Goal: Information Seeking & Learning: Learn about a topic

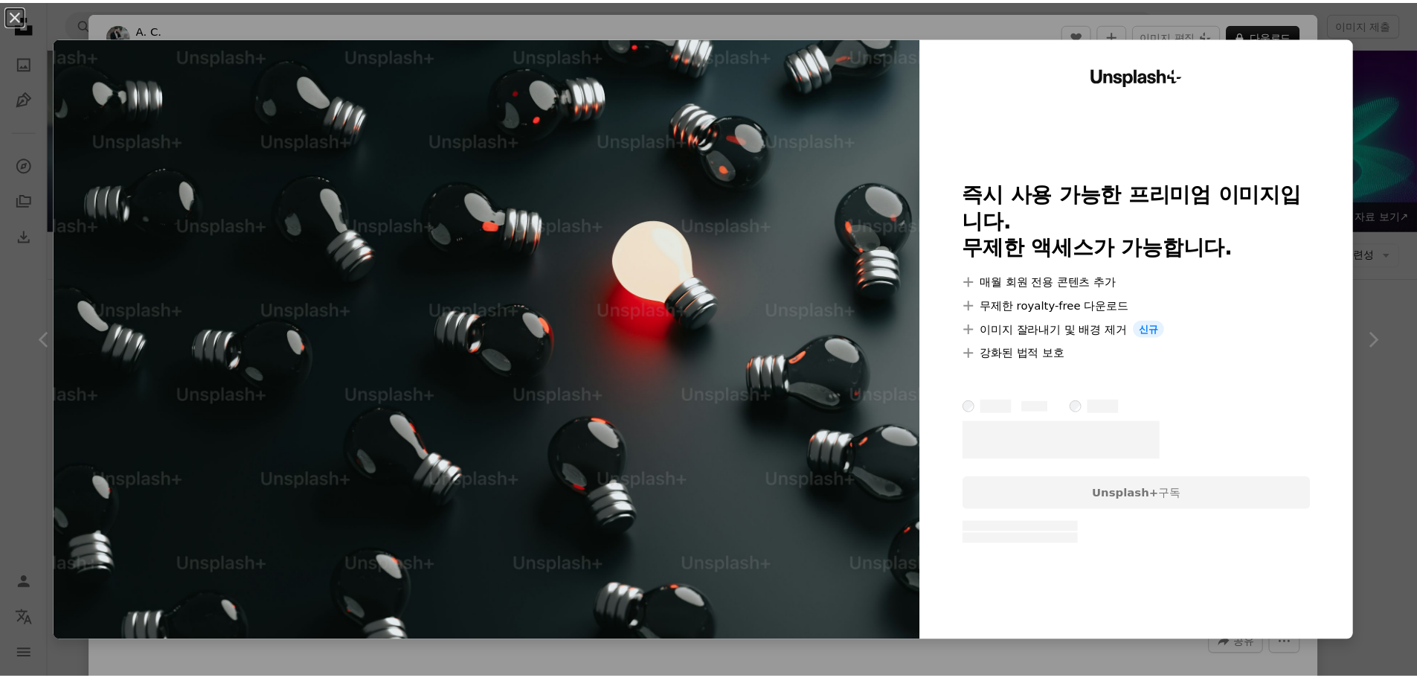
scroll to position [868, 0]
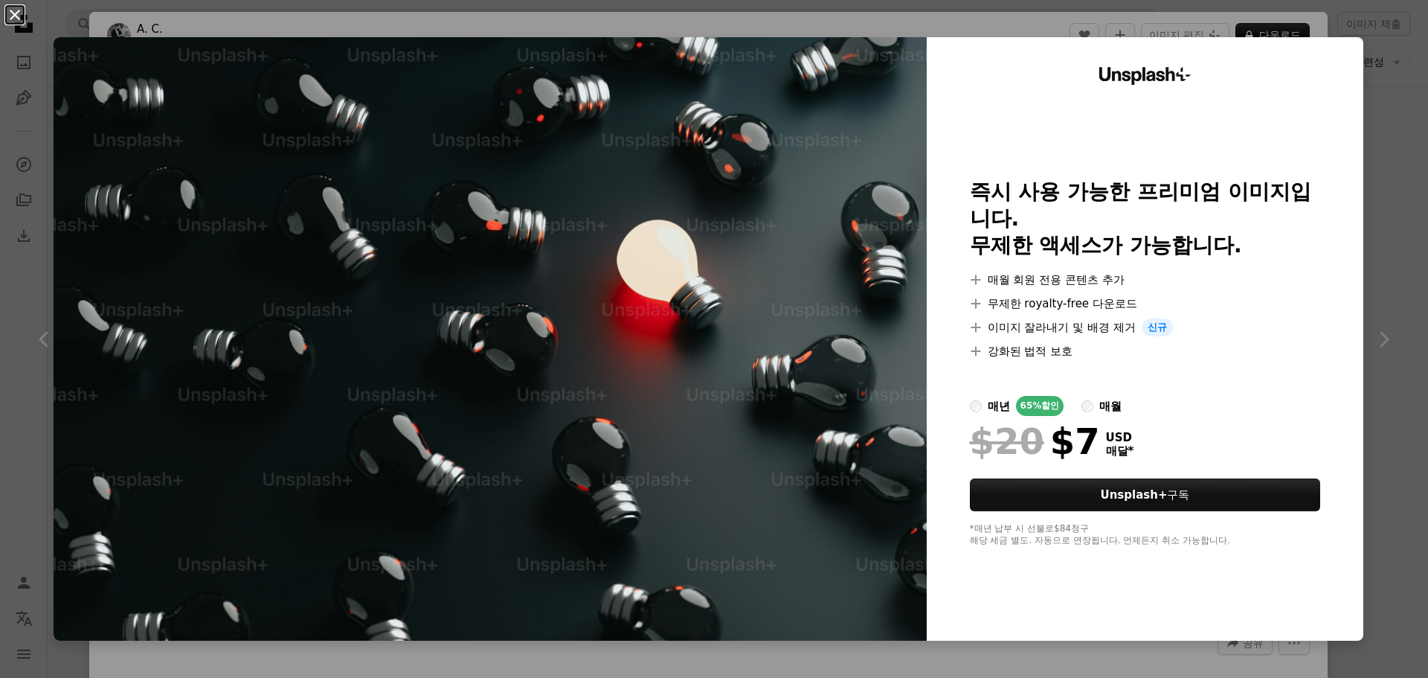
click at [11, 6] on button "An X shape" at bounding box center [15, 15] width 18 height 18
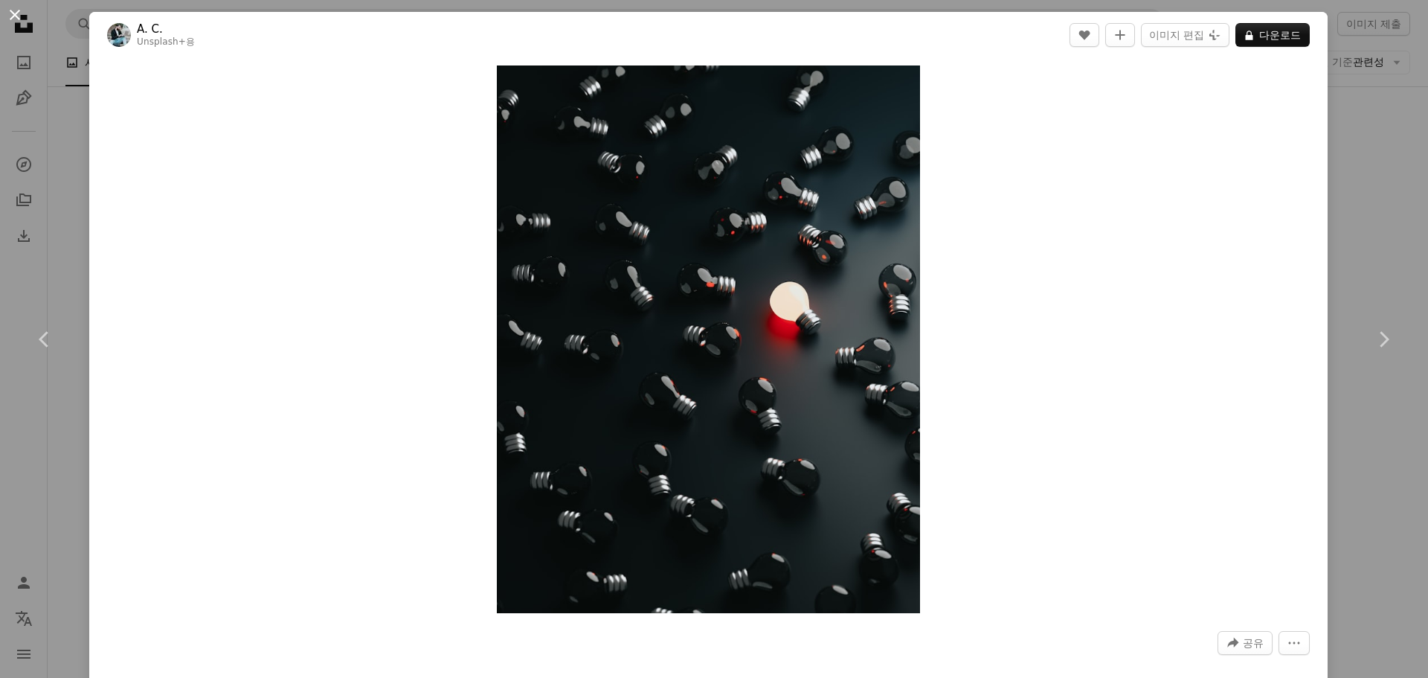
click at [16, 13] on button "An X shape" at bounding box center [15, 15] width 18 height 18
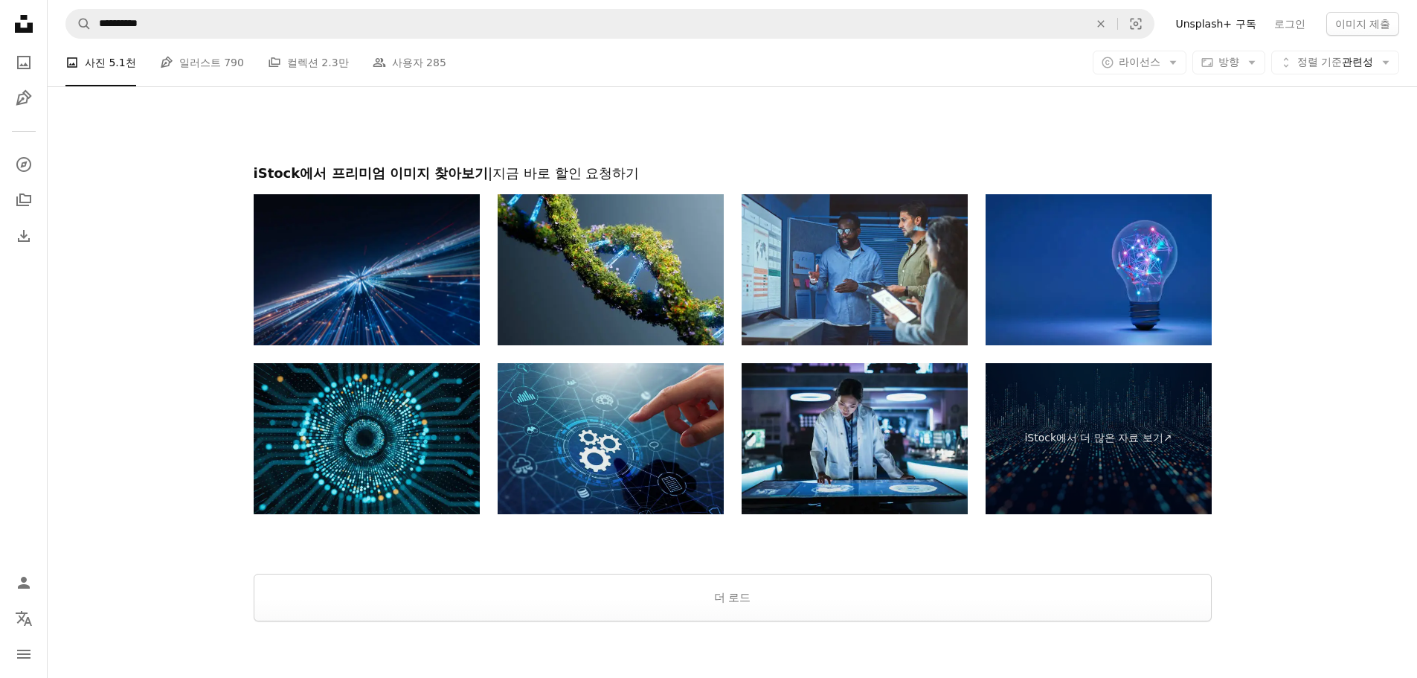
scroll to position [2642, 0]
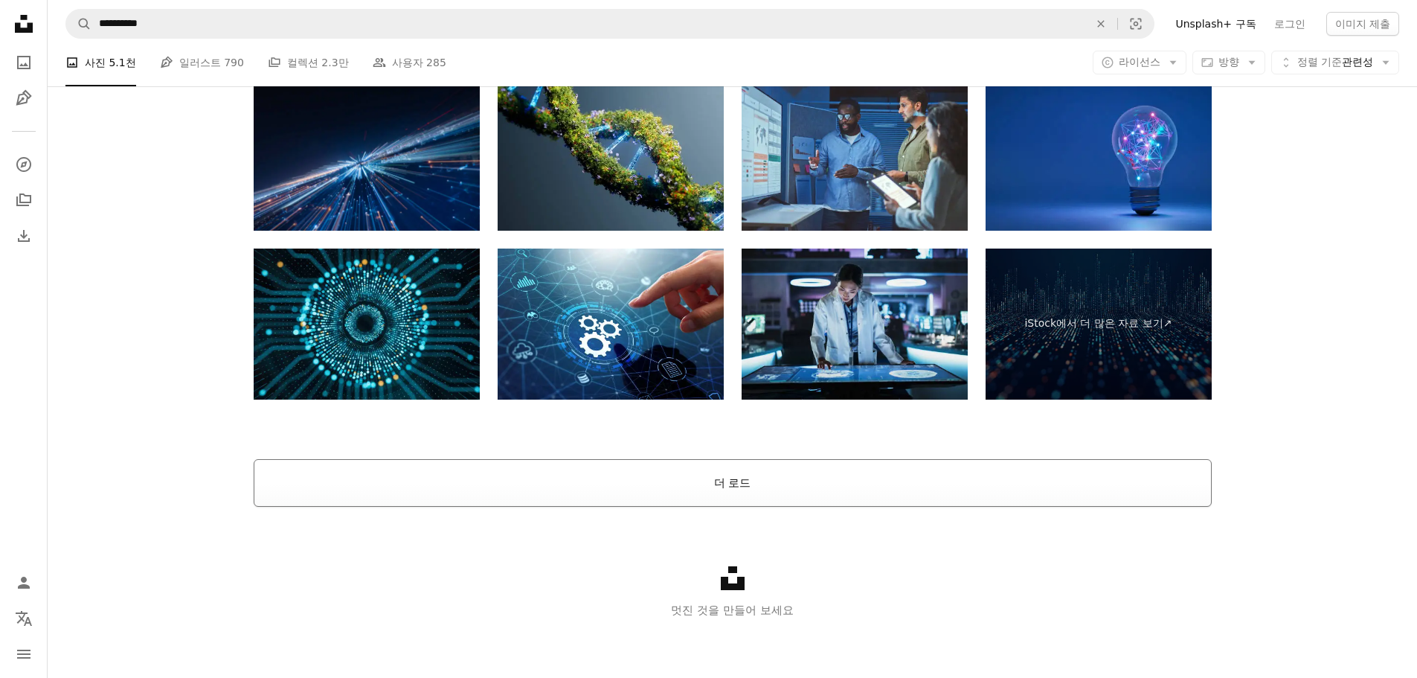
click at [698, 476] on button "더 로드" at bounding box center [733, 483] width 958 height 48
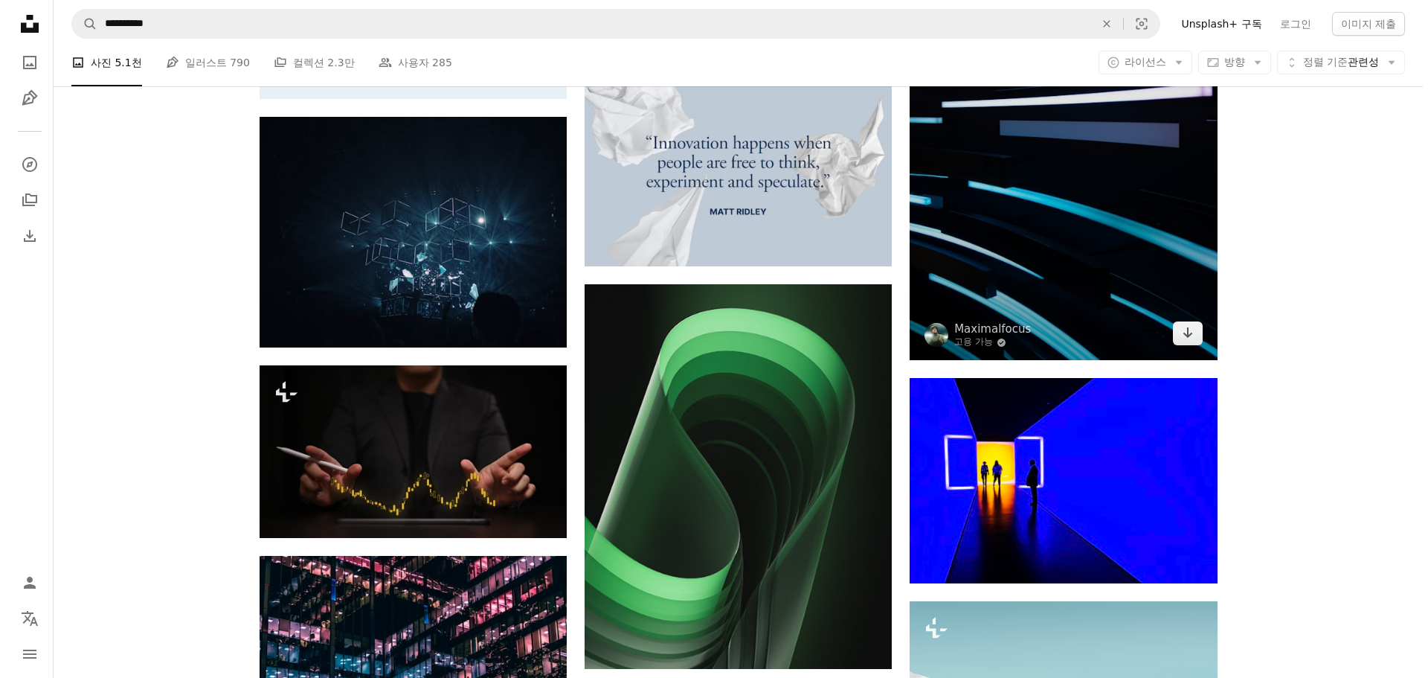
scroll to position [3336, 0]
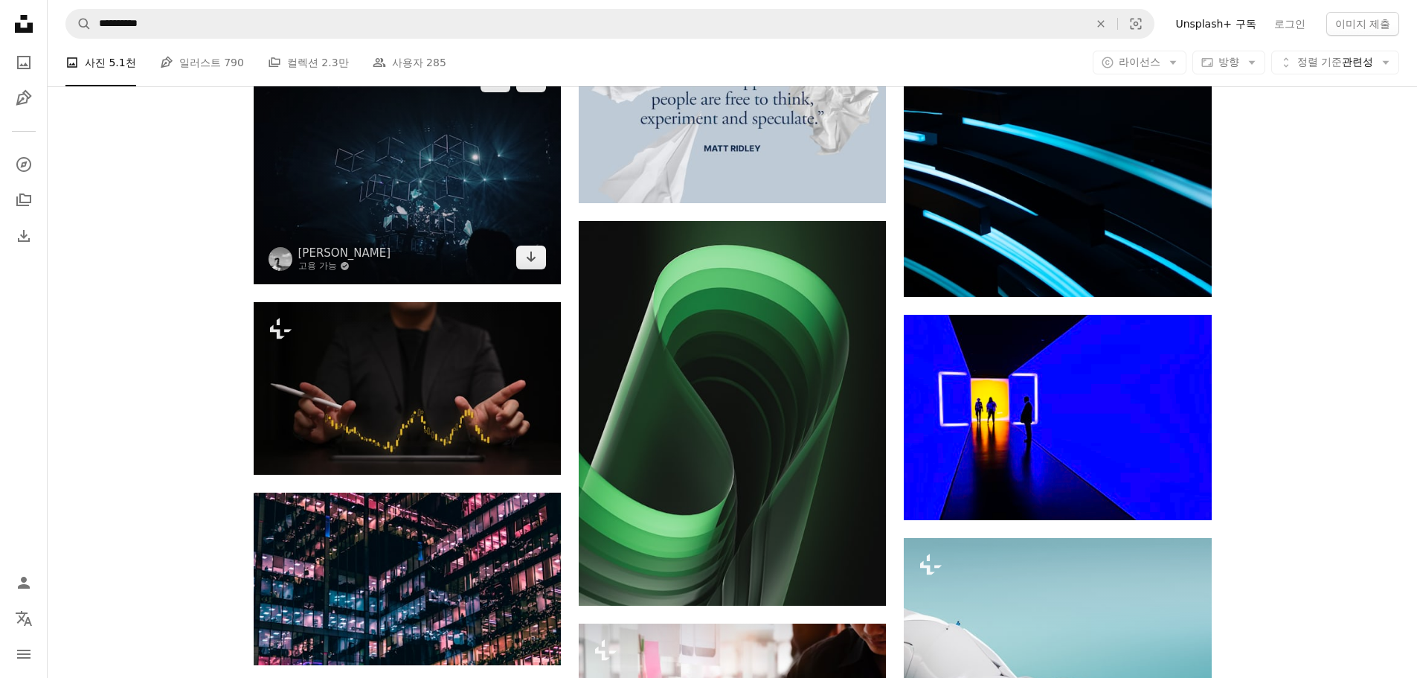
click at [437, 198] on img at bounding box center [407, 169] width 307 height 231
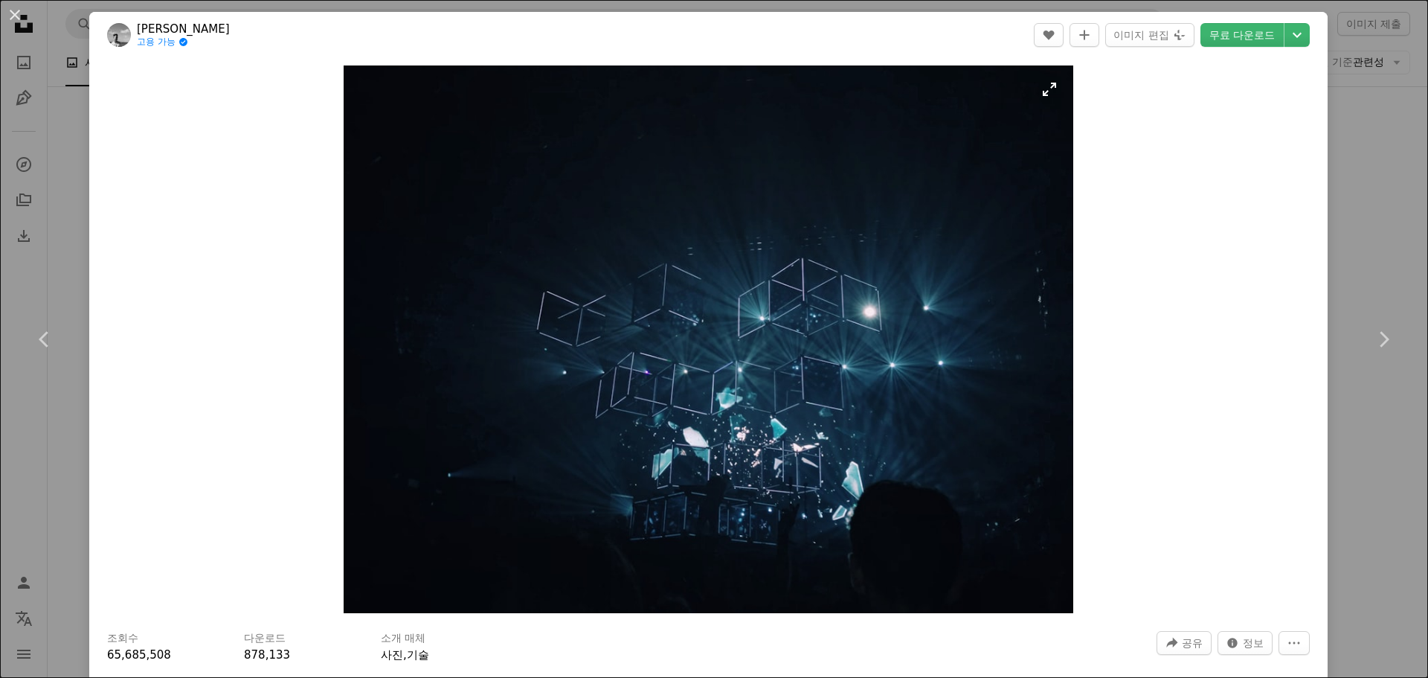
click at [1047, 93] on img "이 이미지 확대" at bounding box center [709, 339] width 730 height 548
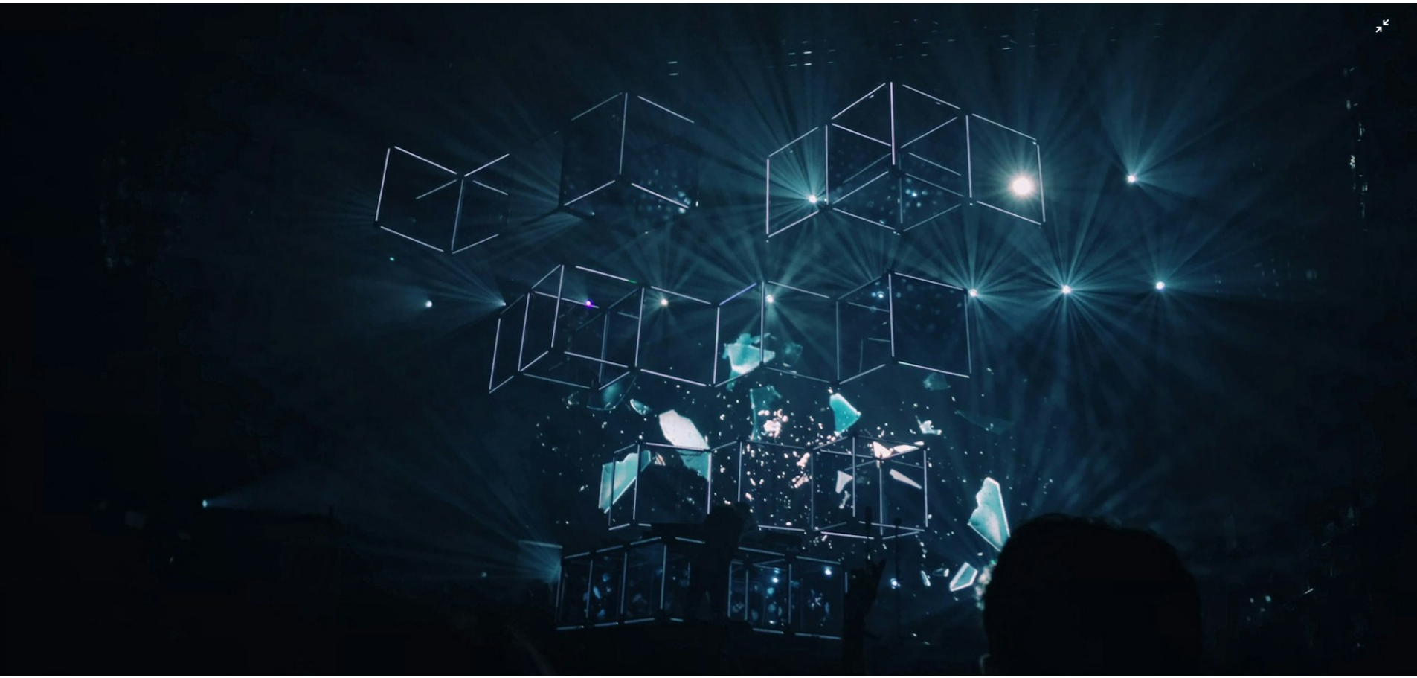
scroll to position [376, 0]
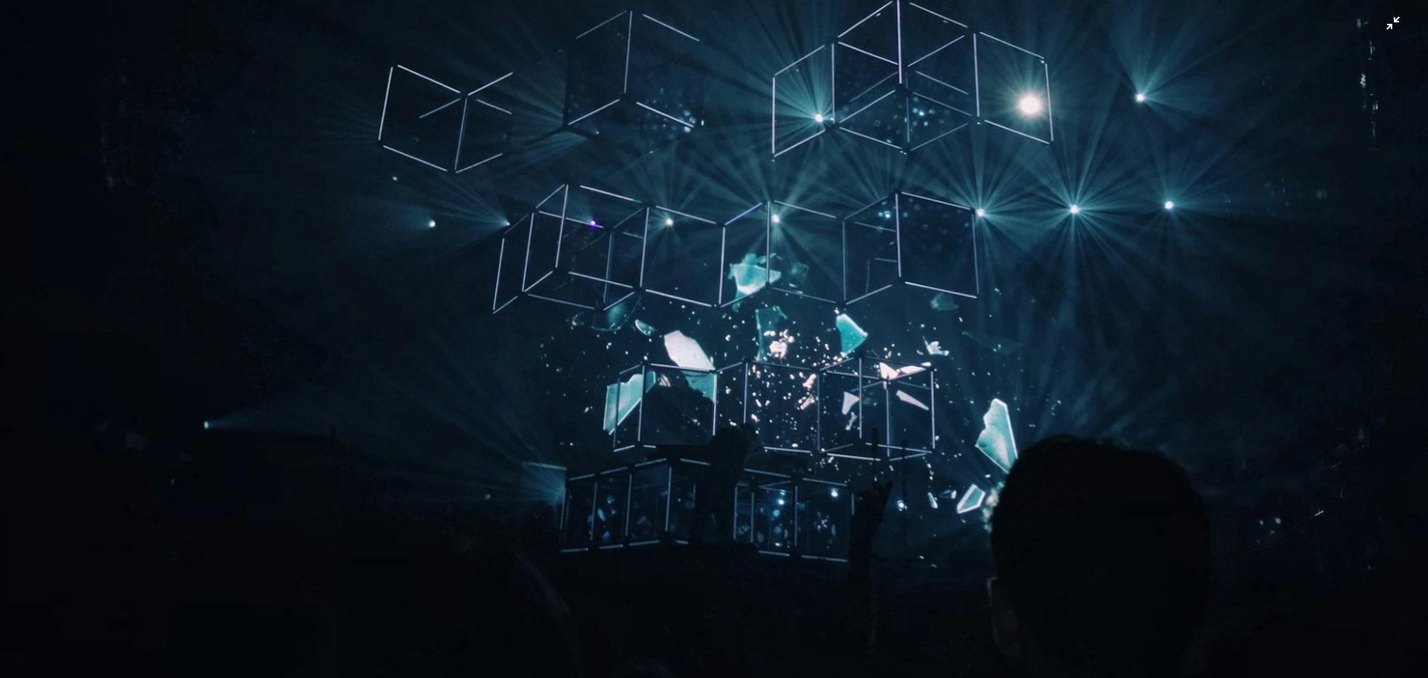
click at [1382, 30] on img "이 이미지 축소" at bounding box center [714, 159] width 1430 height 1073
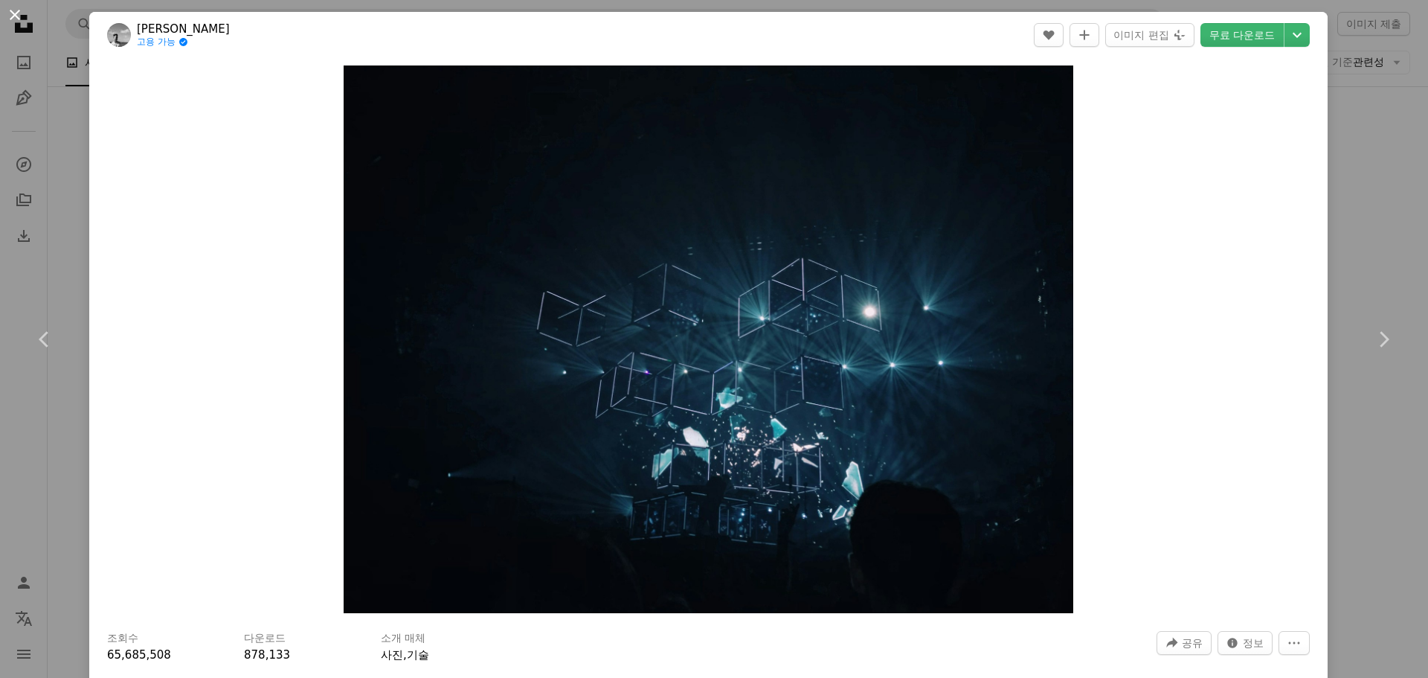
click at [16, 12] on button "An X shape" at bounding box center [15, 15] width 18 height 18
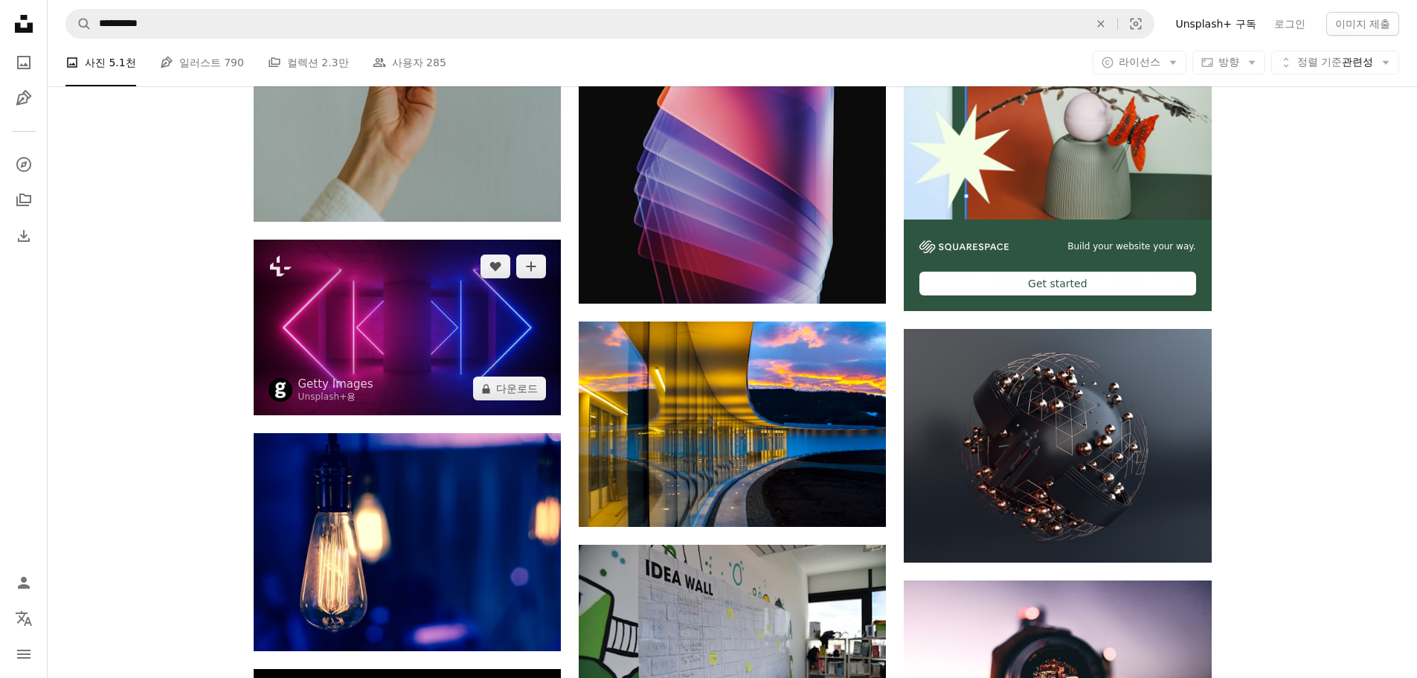
scroll to position [5940, 0]
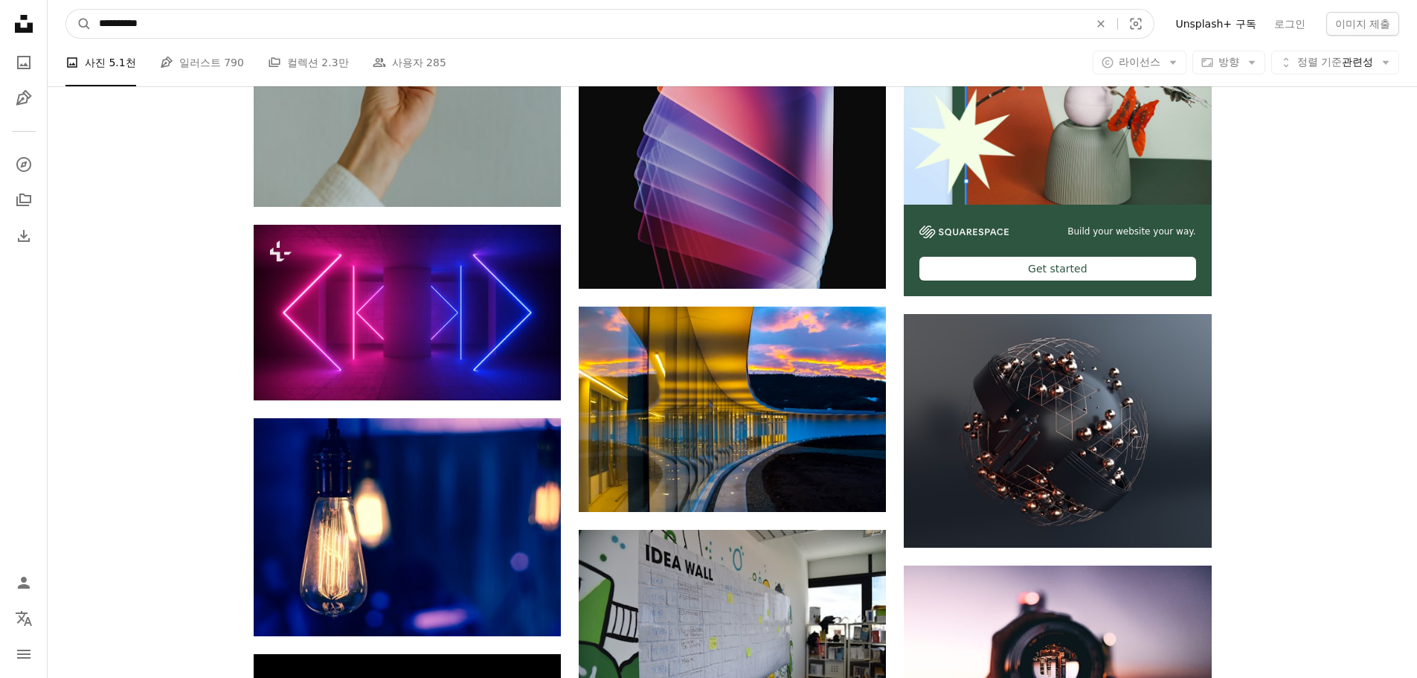
click at [168, 22] on input "**********" at bounding box center [588, 24] width 993 height 28
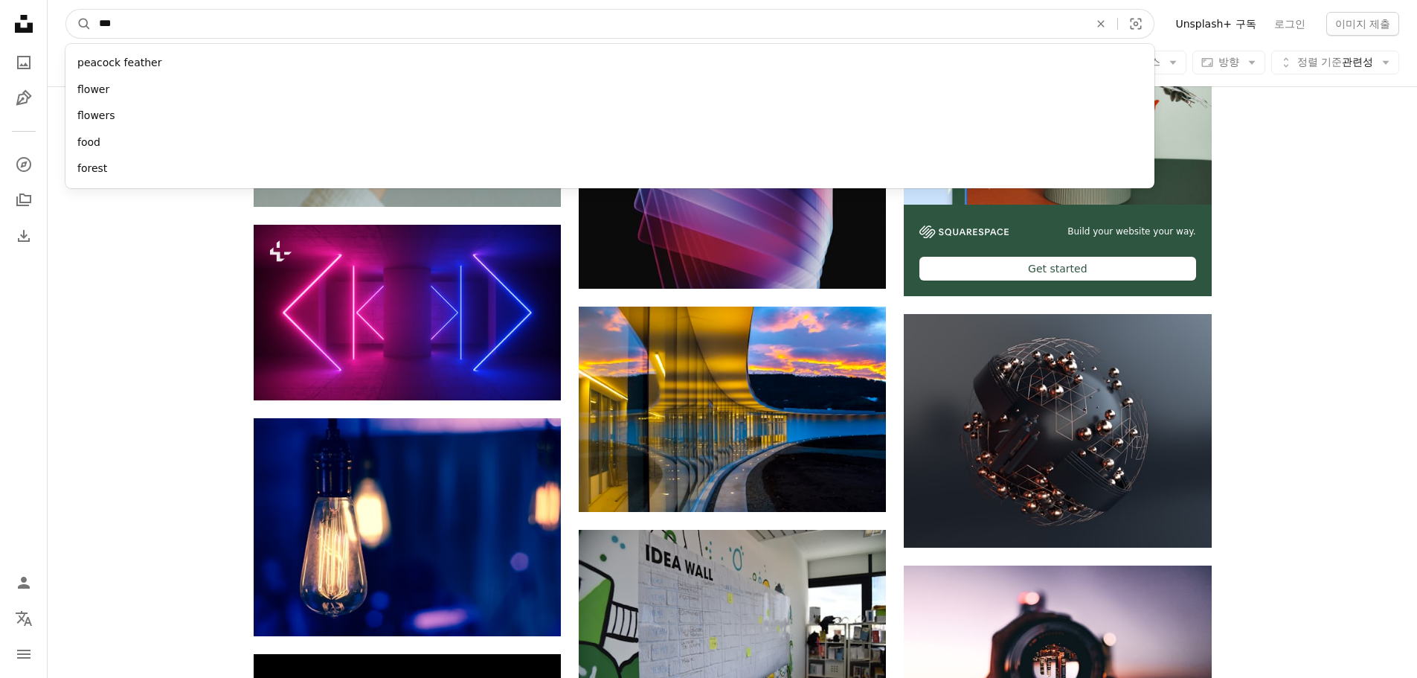
type input "****"
click button "A magnifying glass" at bounding box center [78, 24] width 25 height 28
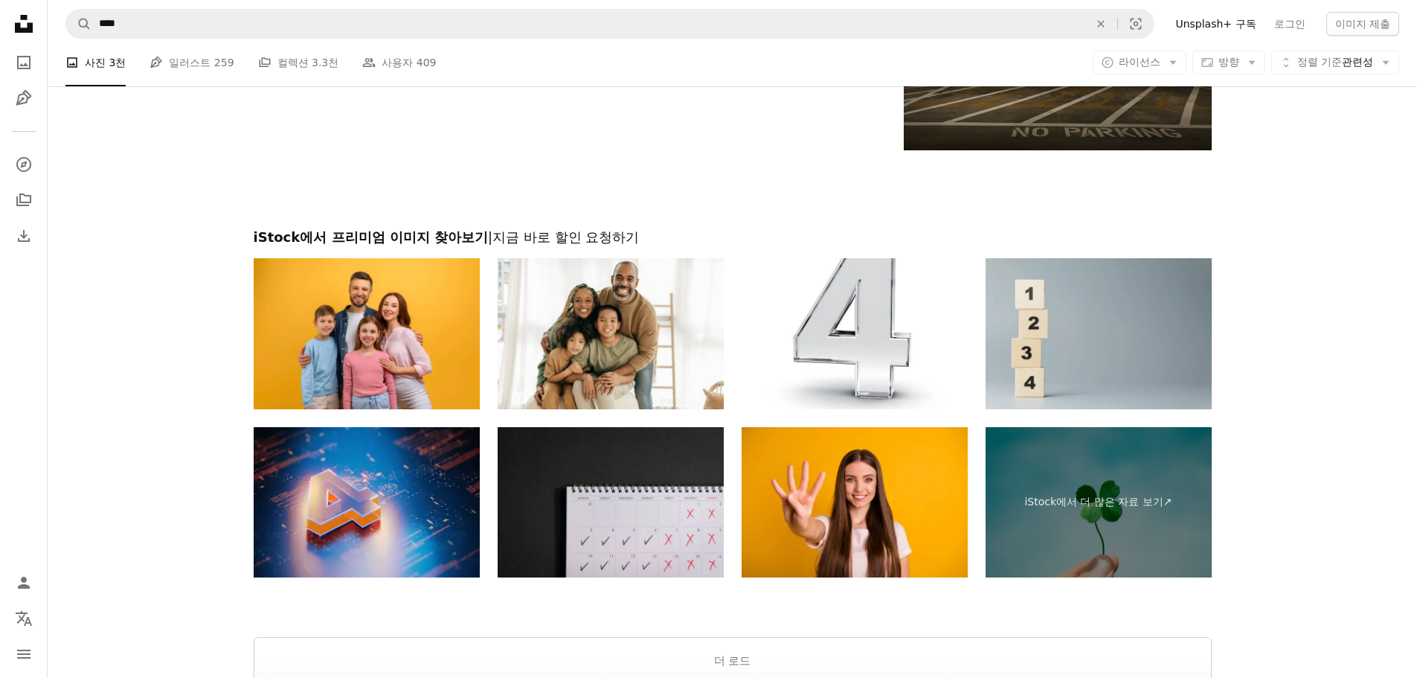
scroll to position [2608, 0]
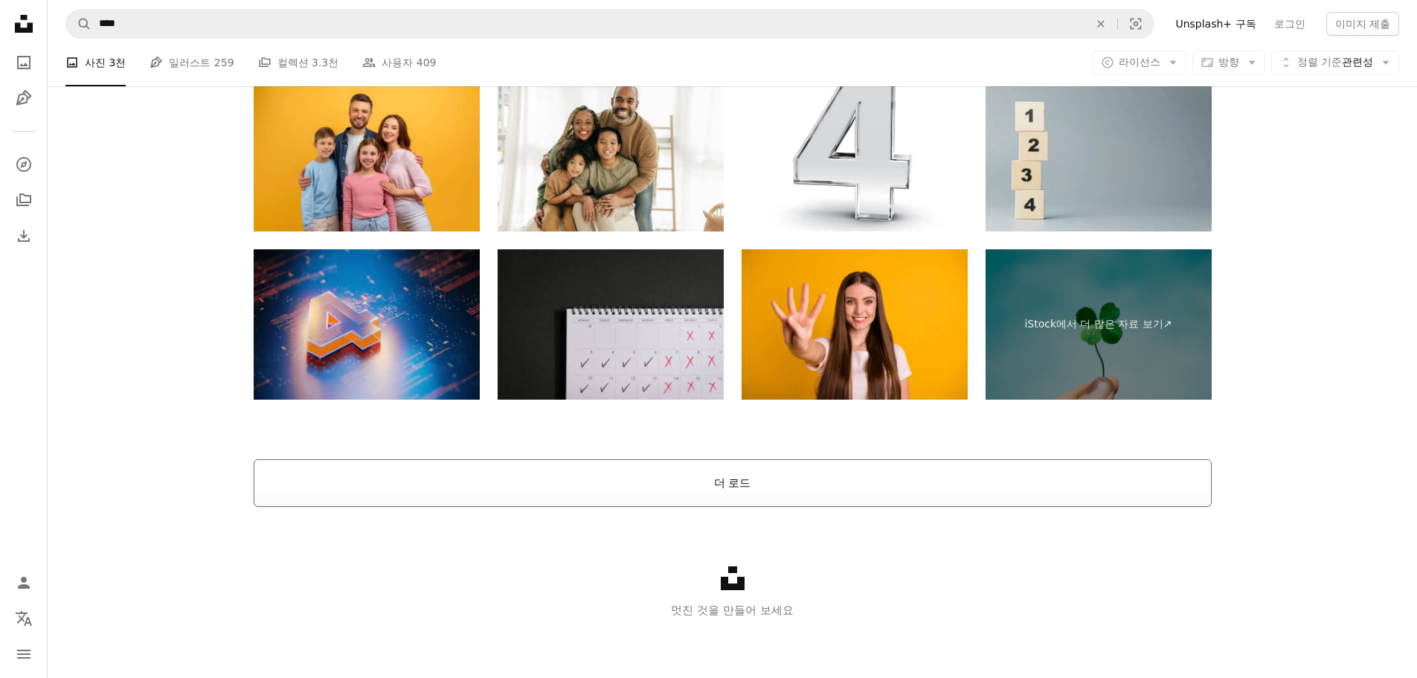
click at [718, 478] on button "더 로드" at bounding box center [733, 483] width 958 height 48
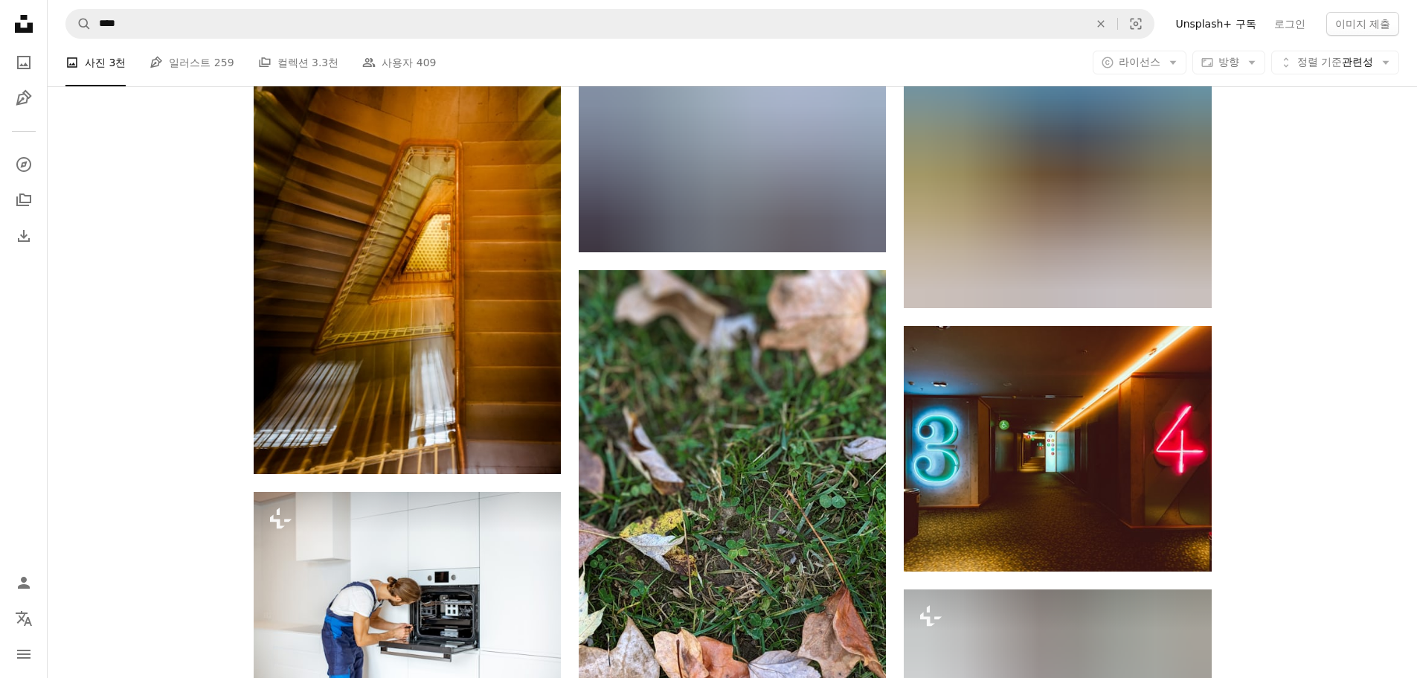
scroll to position [8164, 0]
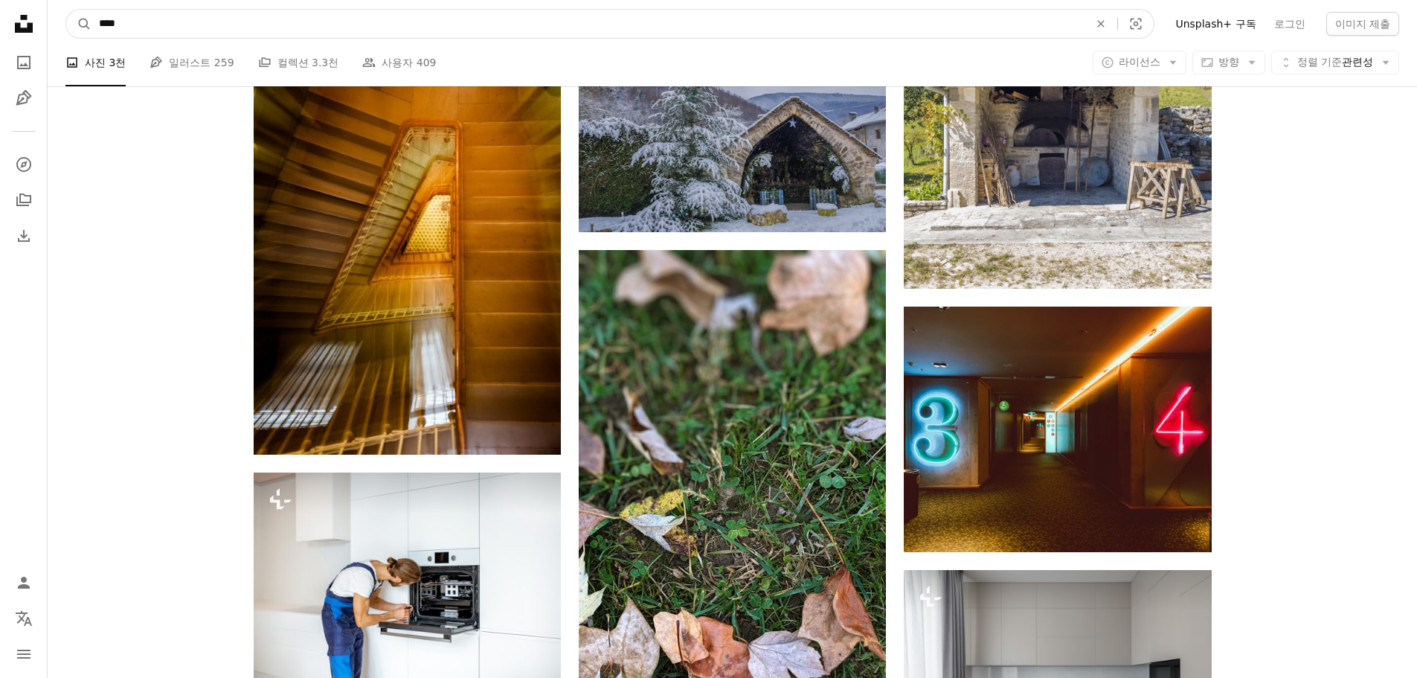
click at [140, 19] on input "****" at bounding box center [588, 24] width 993 height 28
type input "**********"
click button "A magnifying glass" at bounding box center [78, 24] width 25 height 28
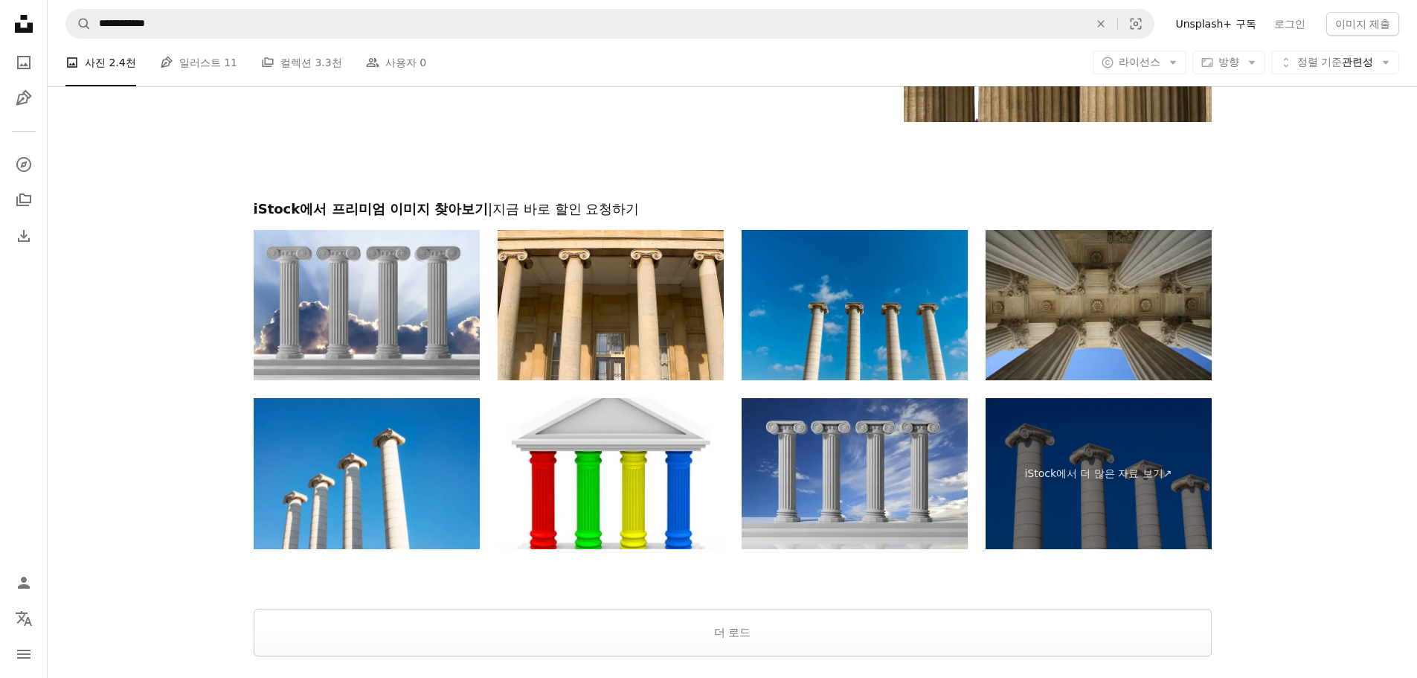
scroll to position [3448, 0]
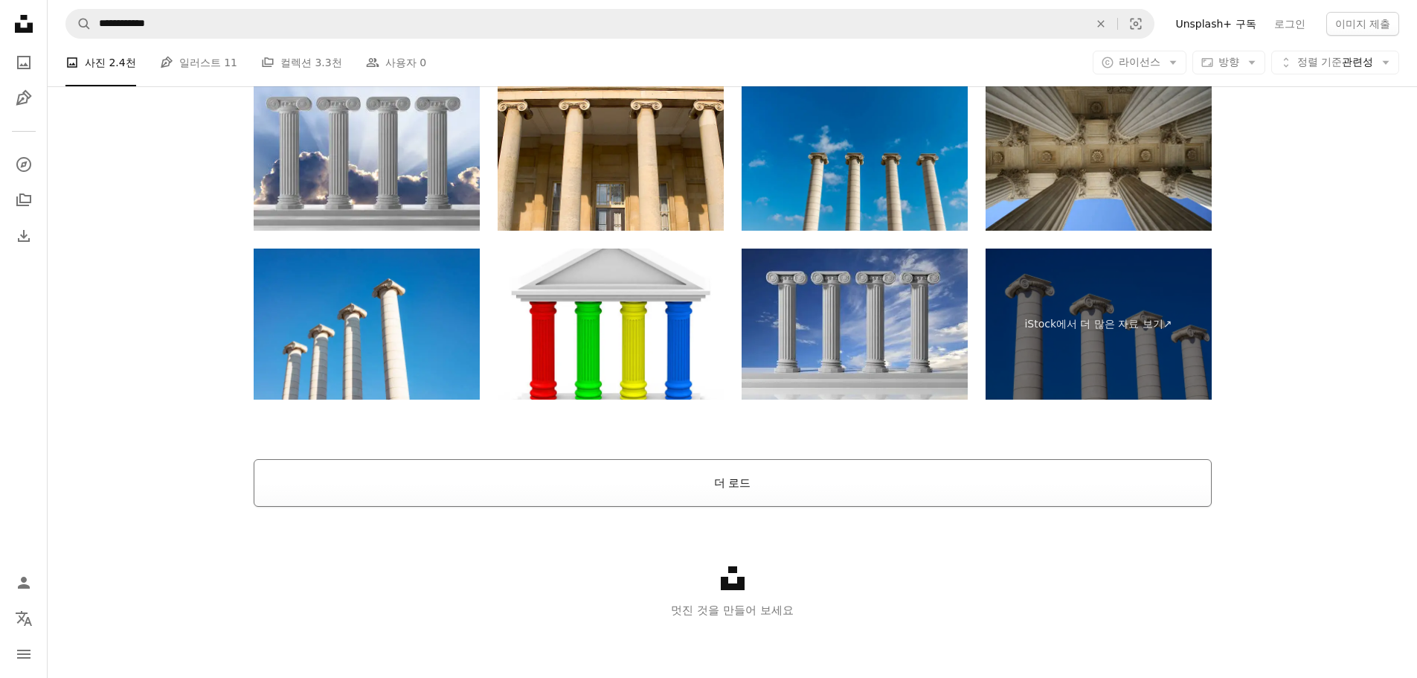
click at [743, 487] on button "더 로드" at bounding box center [733, 483] width 958 height 48
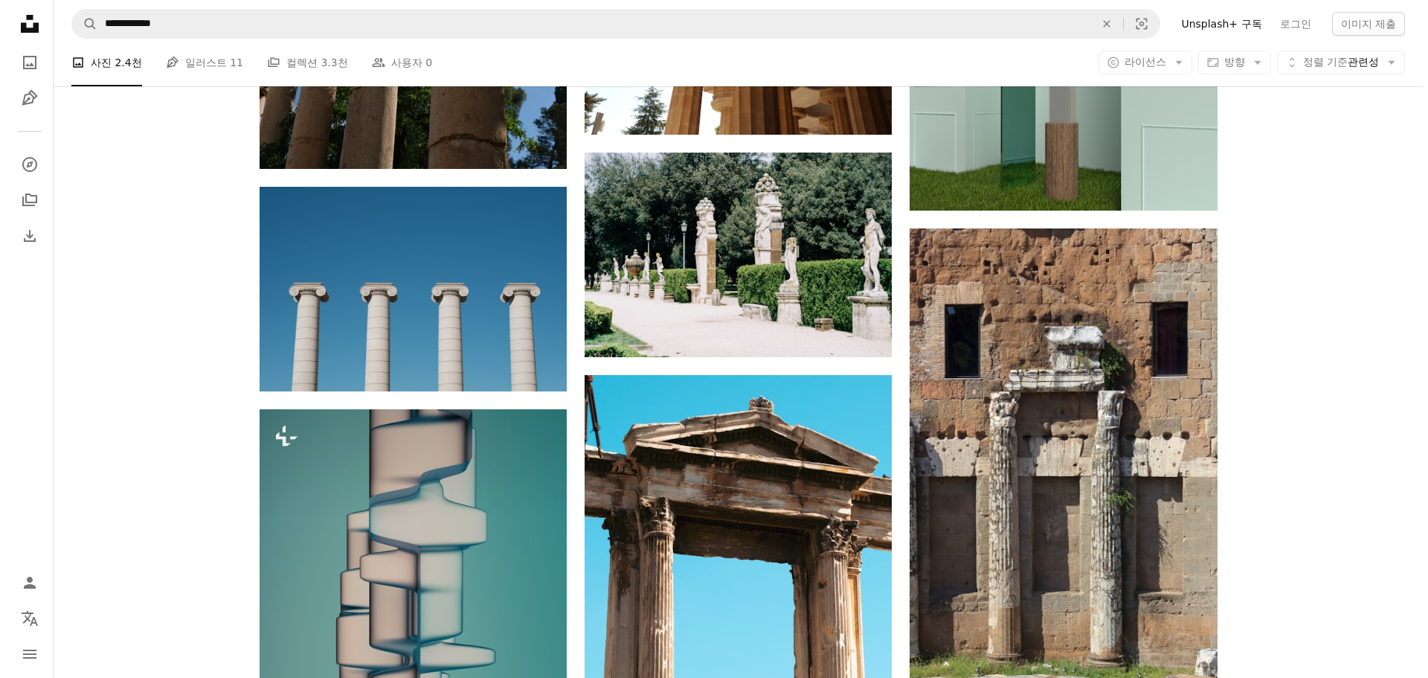
scroll to position [18203, 0]
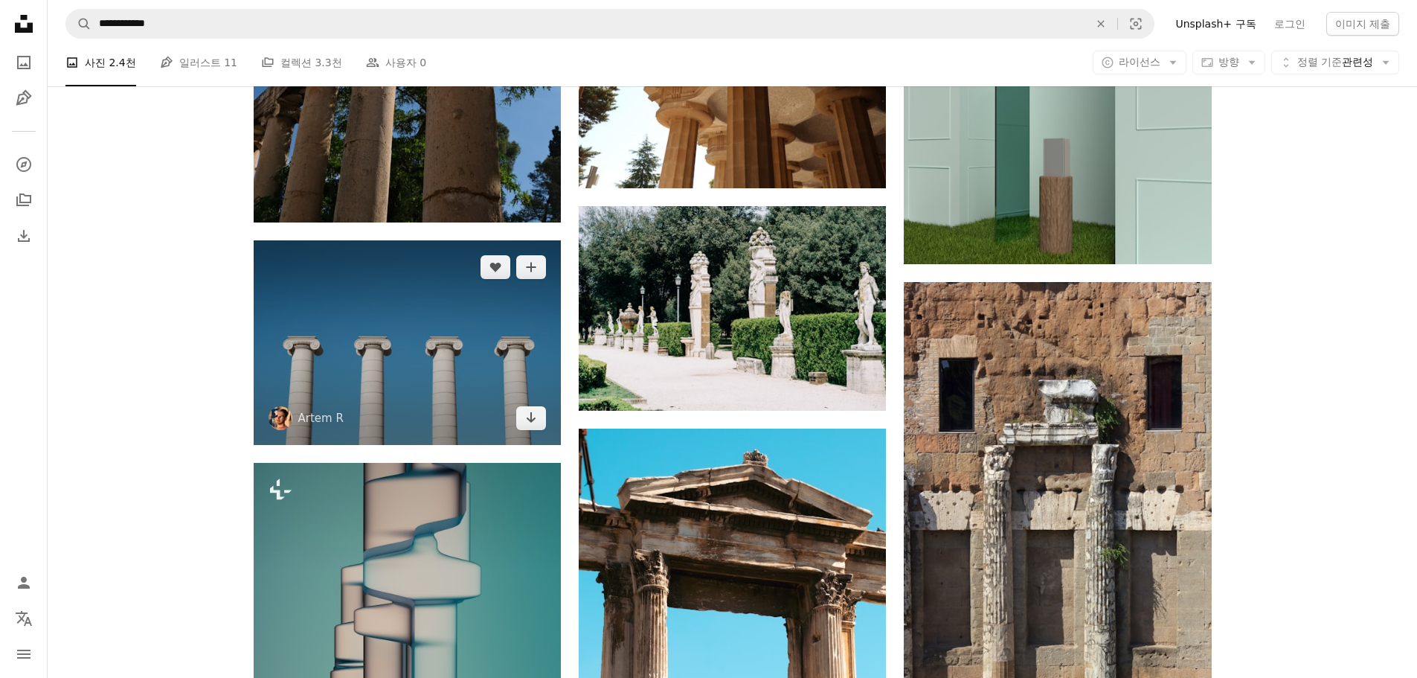
click at [466, 353] on img at bounding box center [407, 342] width 307 height 205
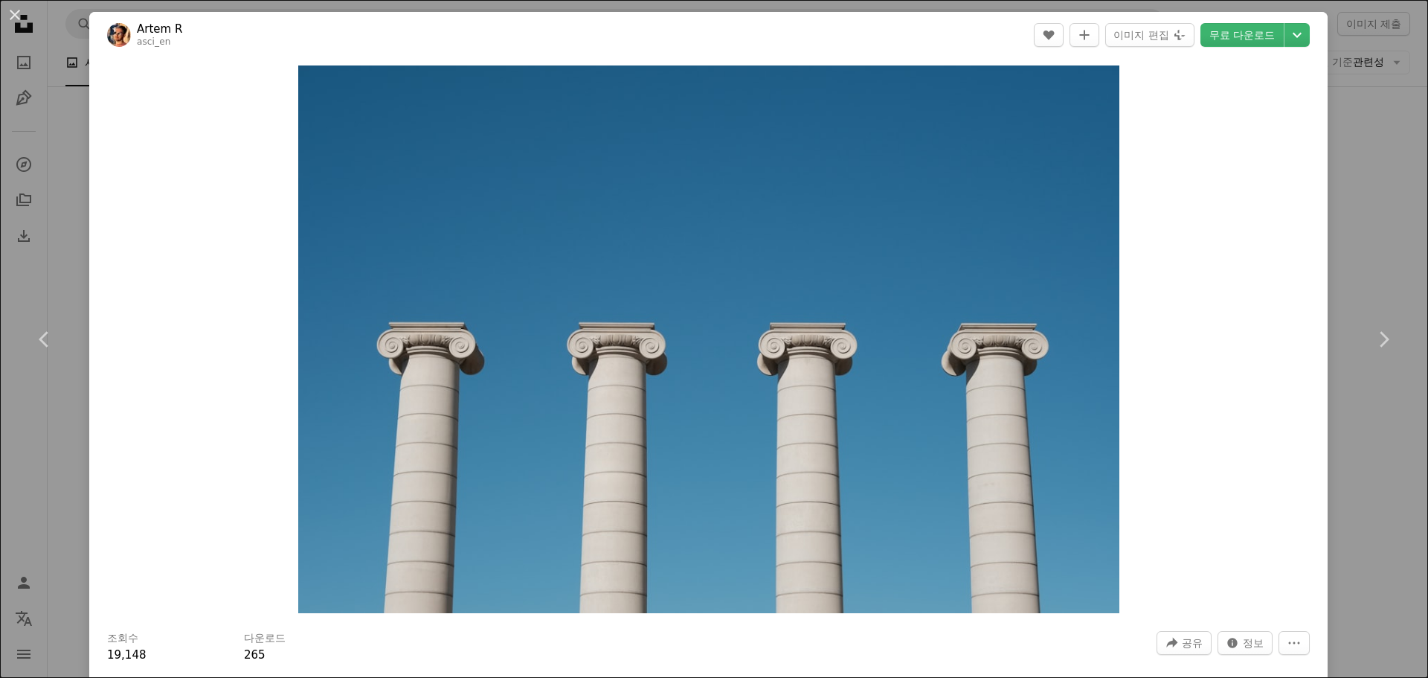
click at [7, 7] on button "An X shape" at bounding box center [15, 15] width 18 height 18
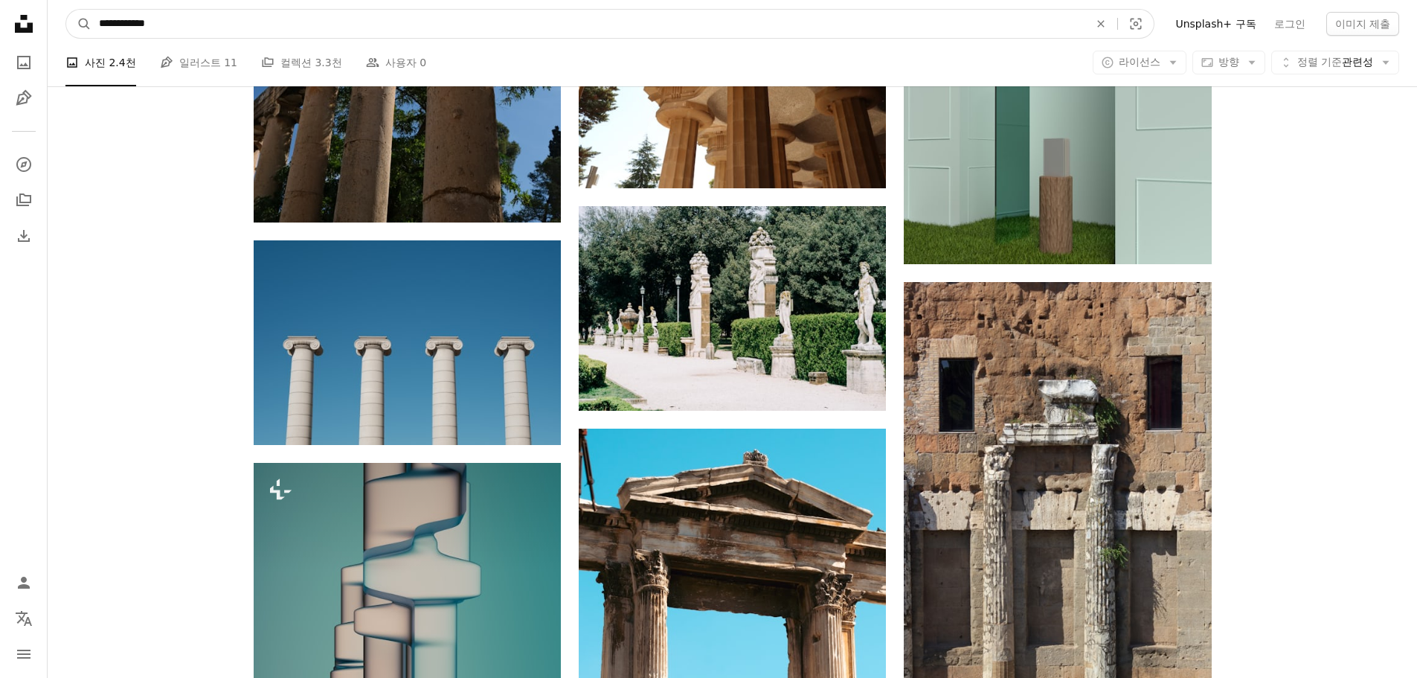
click at [167, 25] on input "**********" at bounding box center [588, 24] width 993 height 28
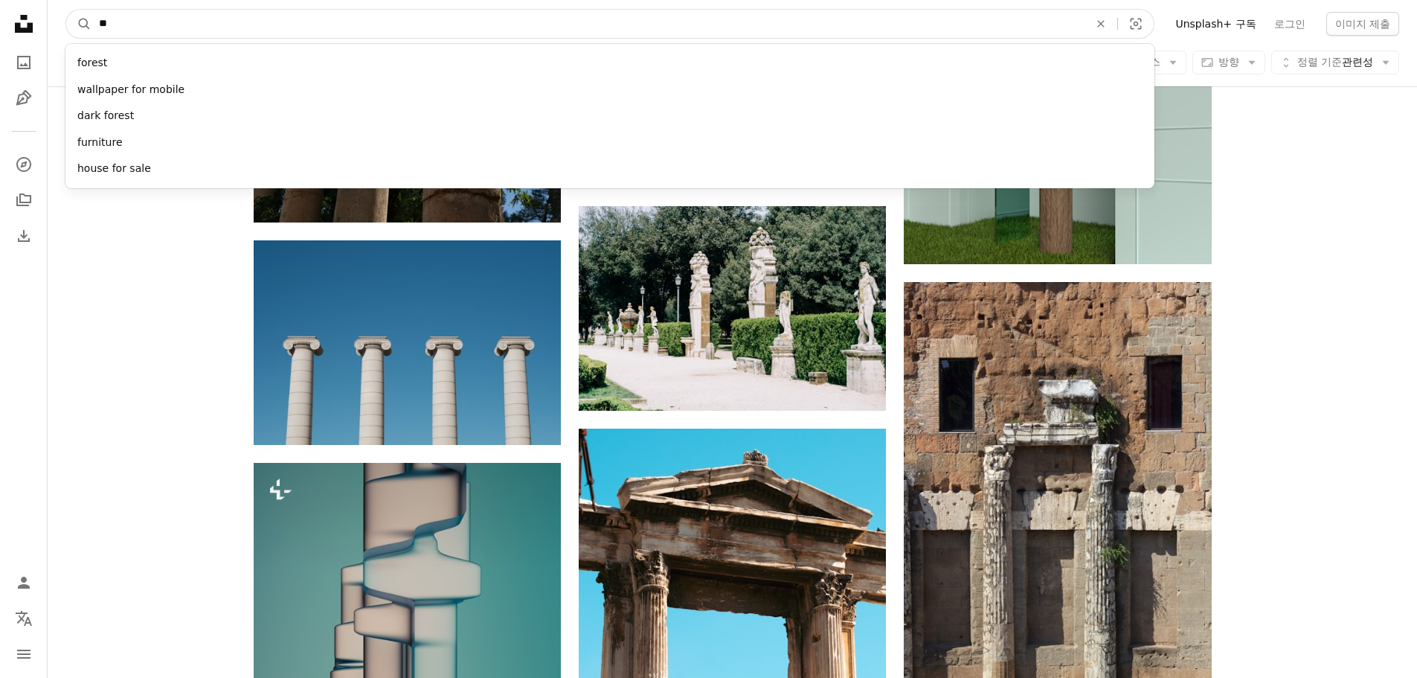
type input "*"
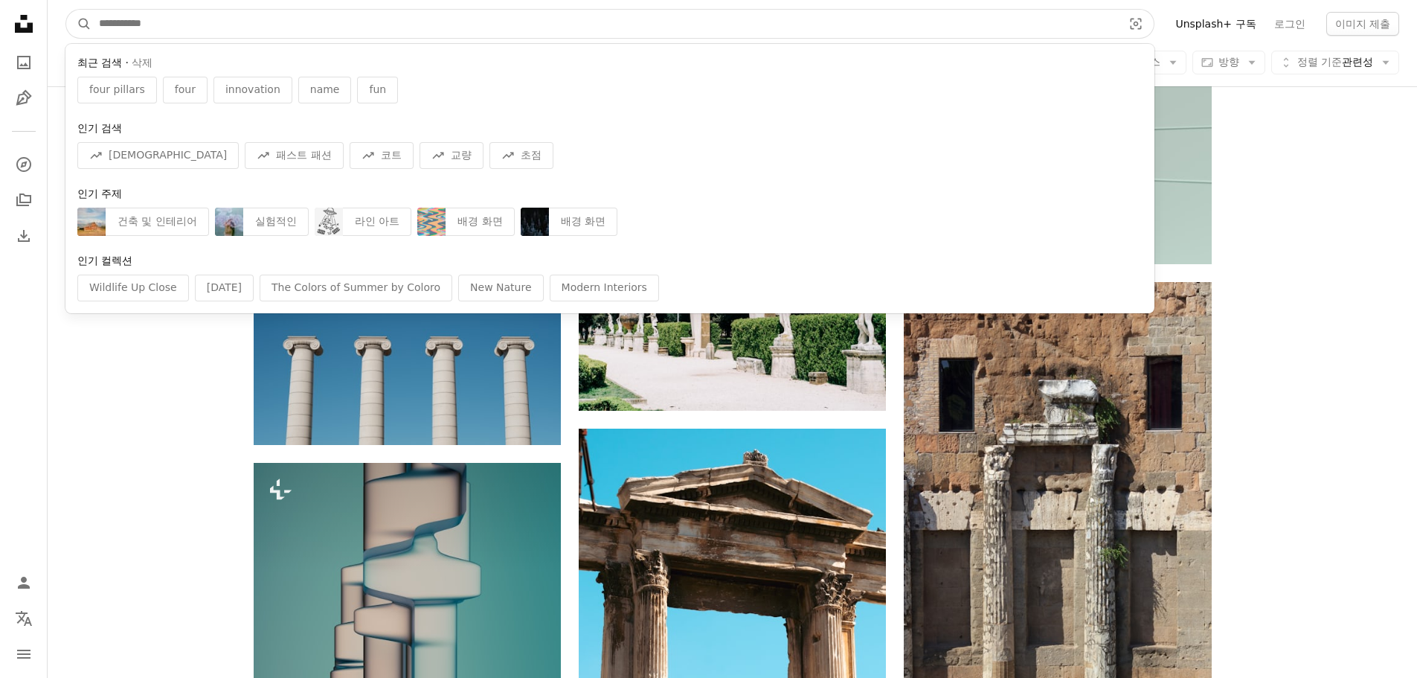
type input "*"
click button "A magnifying glass" at bounding box center [78, 24] width 25 height 28
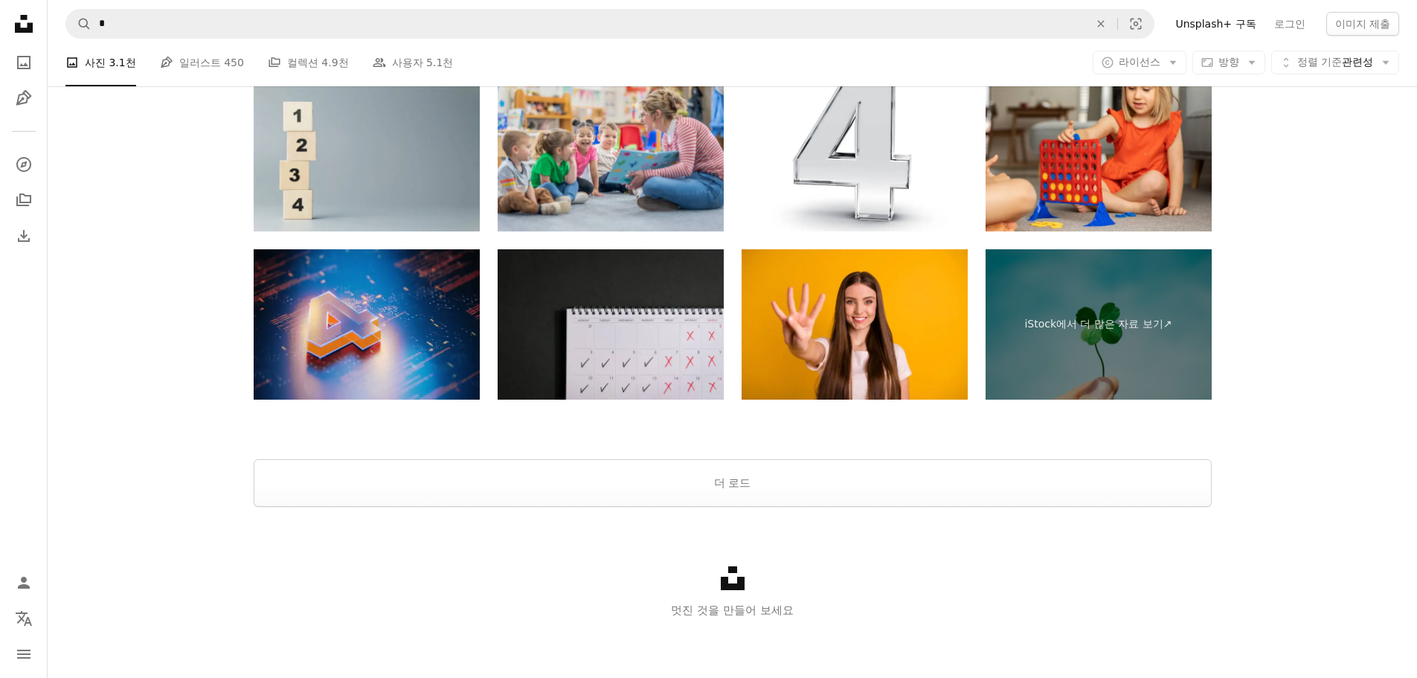
scroll to position [2488, 0]
click at [737, 481] on button "더 로드" at bounding box center [733, 482] width 958 height 48
